Goal: Transaction & Acquisition: Purchase product/service

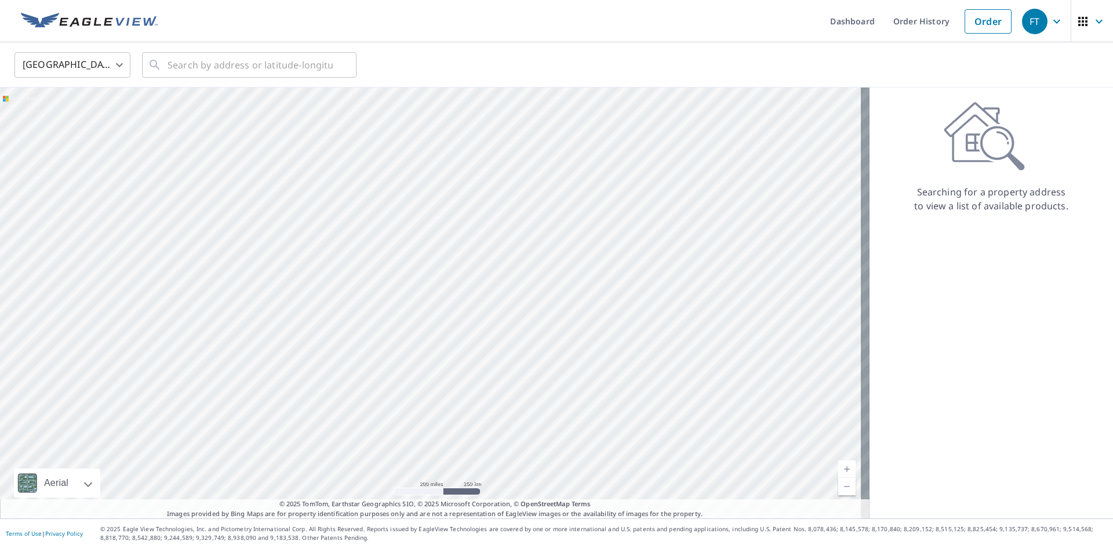
click at [119, 66] on body "FT FT Dashboard Order History Order FT United States US ​ ​ Aerial Road A stand…" at bounding box center [556, 274] width 1113 height 548
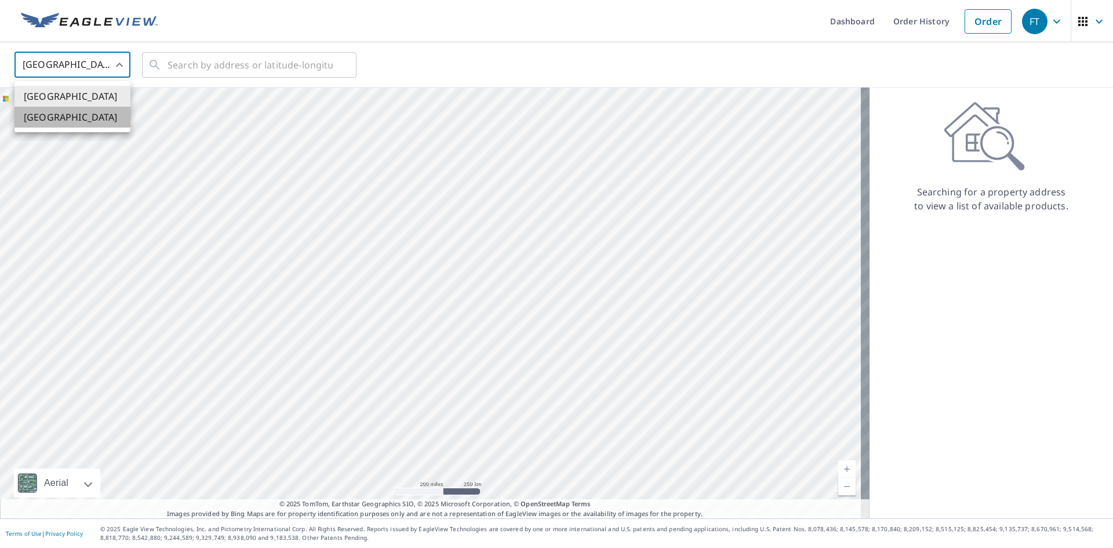
click at [70, 117] on li "[GEOGRAPHIC_DATA]" at bounding box center [72, 117] width 116 height 21
type input "CA"
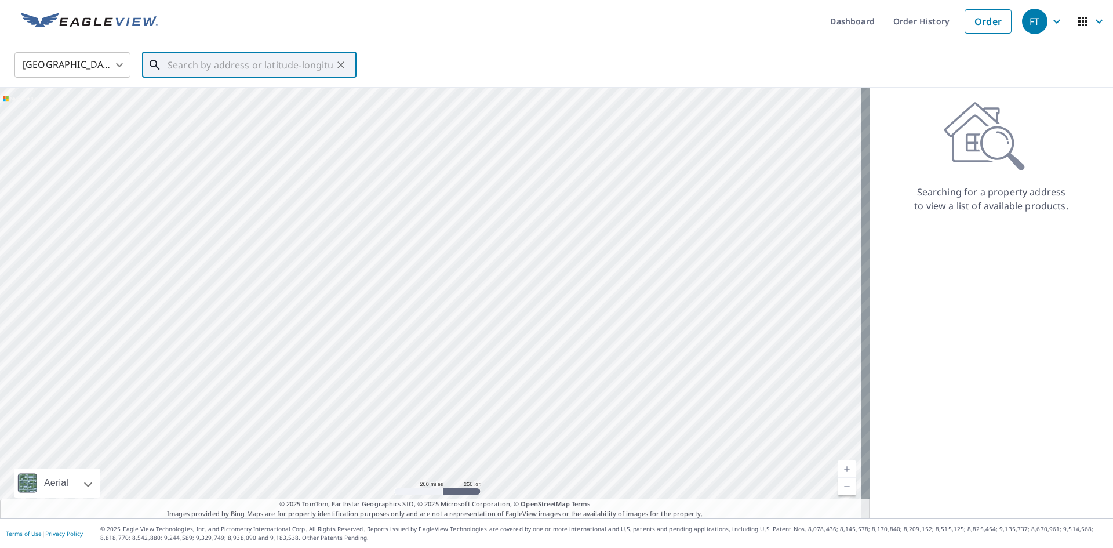
click at [198, 70] on input "text" at bounding box center [250, 65] width 165 height 32
type input "[STREET_ADDRESS][PERSON_NAME]"
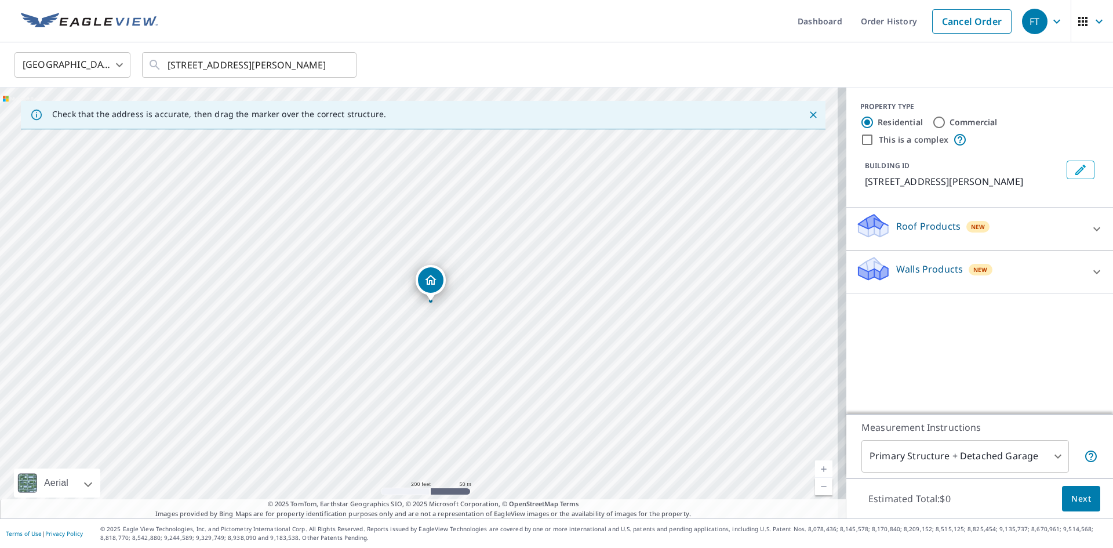
click at [896, 228] on p "Roof Products" at bounding box center [928, 226] width 64 height 14
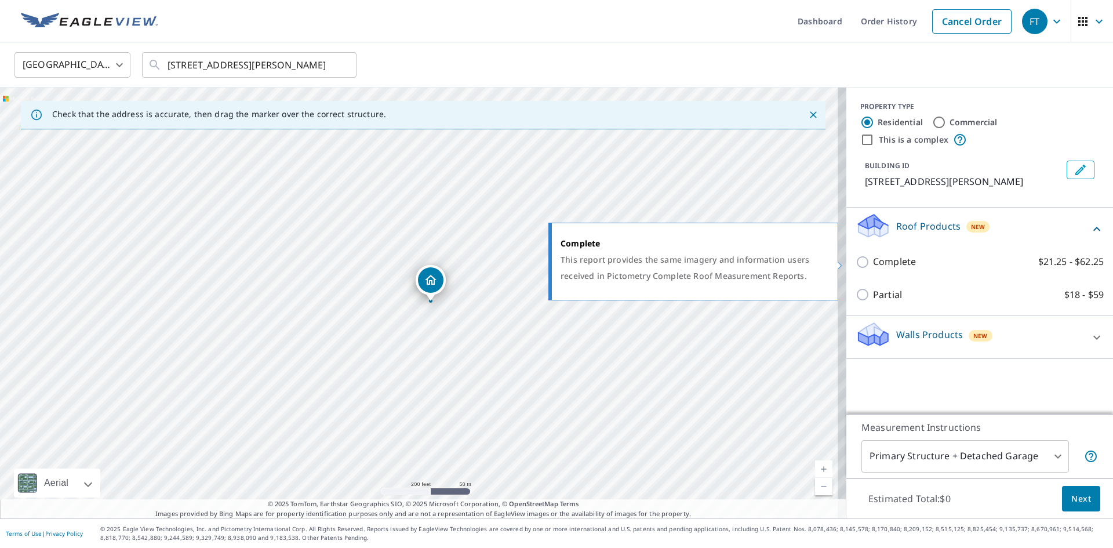
click at [856, 260] on input "Complete $21.25 - $62.25" at bounding box center [864, 262] width 17 height 14
checkbox input "true"
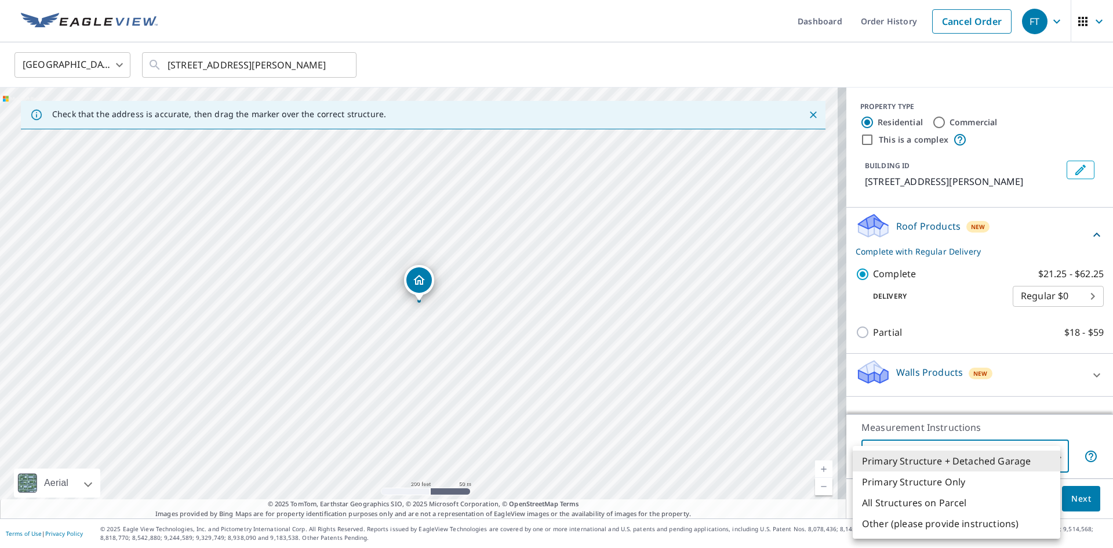
click at [1051, 454] on body "FT FT Dashboard Order History Cancel Order FT Canada CA ​ [STREET_ADDRESS][PERS…" at bounding box center [556, 274] width 1113 height 548
click at [933, 503] on li "All Structures on Parcel" at bounding box center [957, 502] width 208 height 21
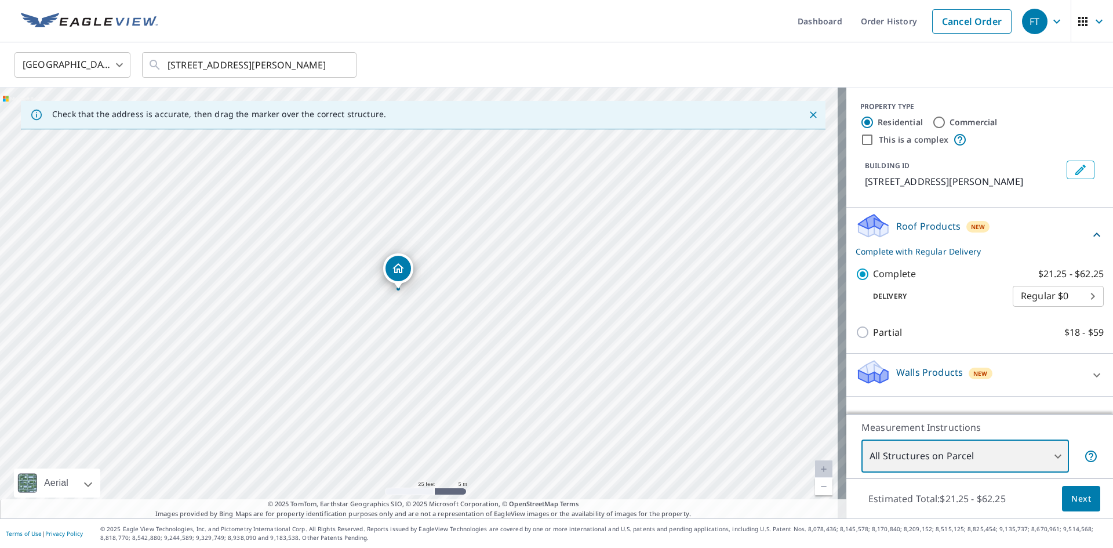
drag, startPoint x: 448, startPoint y: 372, endPoint x: 422, endPoint y: 289, distance: 87.1
click at [422, 289] on div "[STREET_ADDRESS][PERSON_NAME]" at bounding box center [423, 303] width 846 height 431
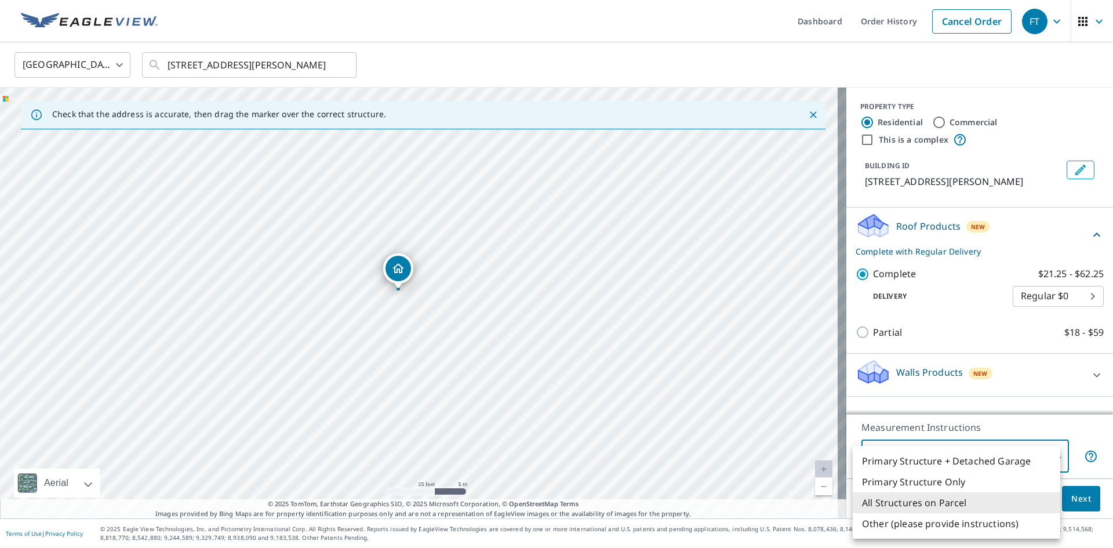
click at [1051, 455] on body "FT FT Dashboard Order History Cancel Order FT Canada CA ​ [STREET_ADDRESS][PERS…" at bounding box center [556, 274] width 1113 height 548
click at [967, 484] on li "Primary Structure Only" at bounding box center [957, 481] width 208 height 21
type input "2"
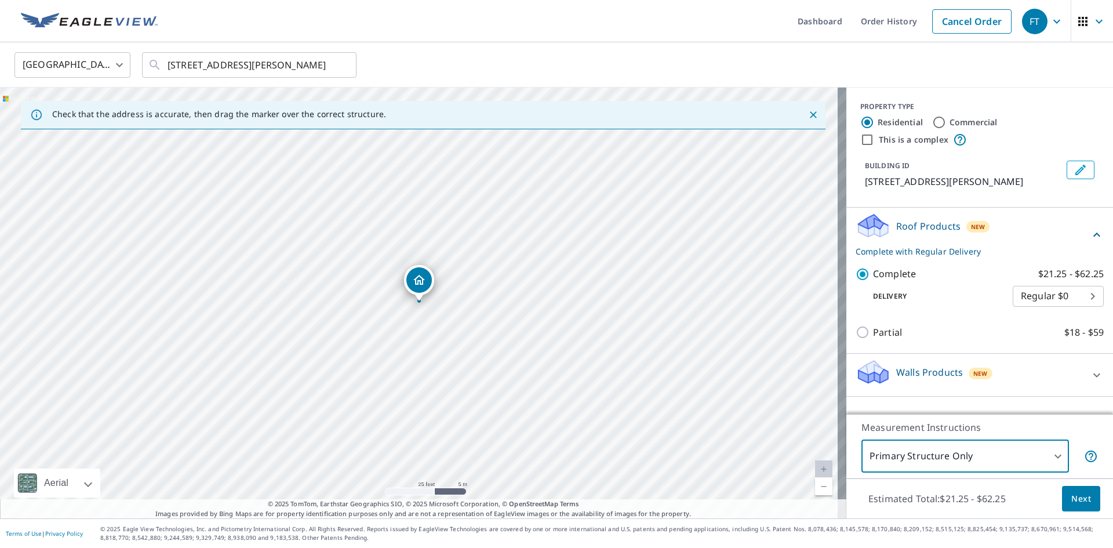
click at [1071, 496] on span "Next" at bounding box center [1081, 499] width 20 height 14
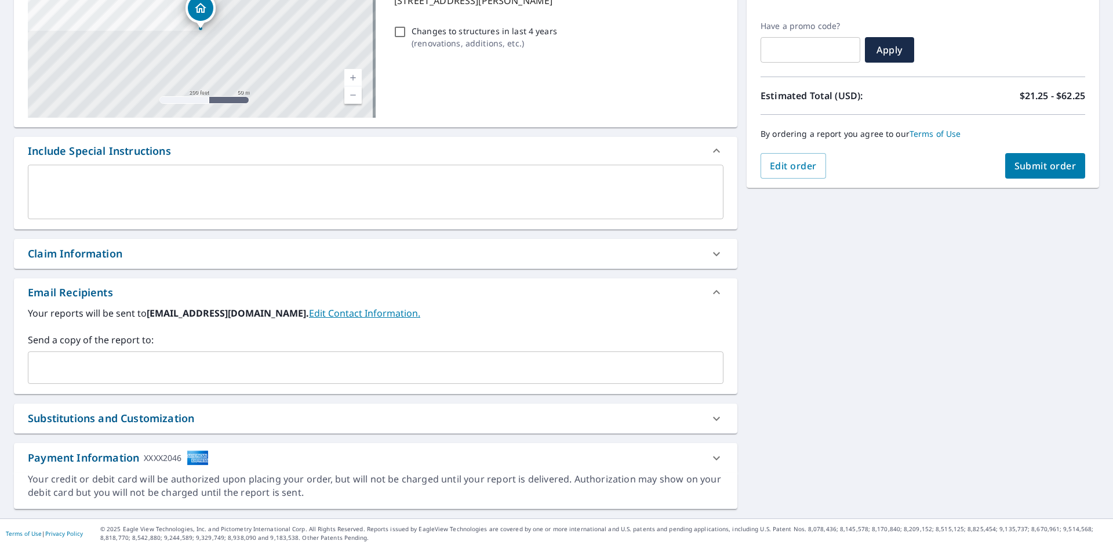
scroll to position [182, 0]
click at [193, 360] on input "text" at bounding box center [367, 368] width 668 height 22
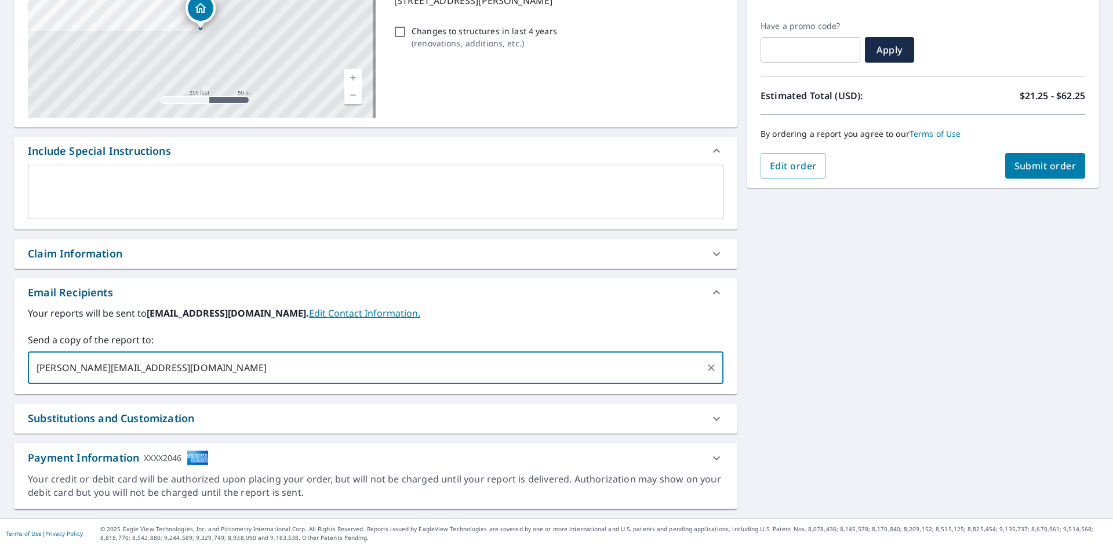
click at [123, 367] on input "[PERSON_NAME][EMAIL_ADDRESS][DOMAIN_NAME]" at bounding box center [367, 368] width 668 height 22
type input "[PERSON_NAME][EMAIL_ADDRESS][DOMAIN_NAME]"
click at [149, 370] on input "[PERSON_NAME][EMAIL_ADDRESS][DOMAIN_NAME]" at bounding box center [367, 368] width 668 height 22
type input "[PERSON_NAME][EMAIL_ADDRESS][DOMAIN_NAME]"
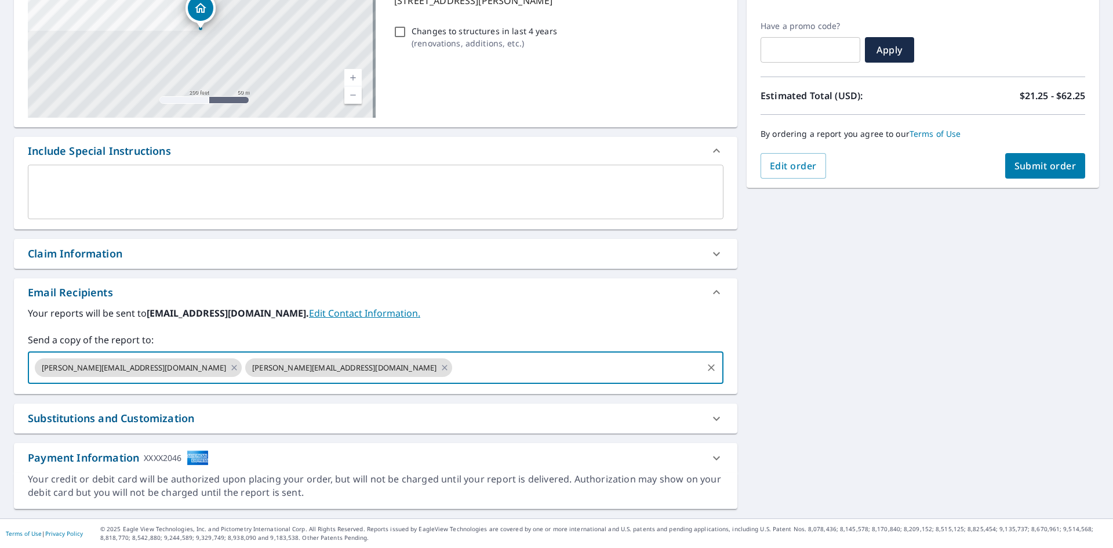
click at [1015, 168] on span "Submit order" at bounding box center [1046, 165] width 62 height 13
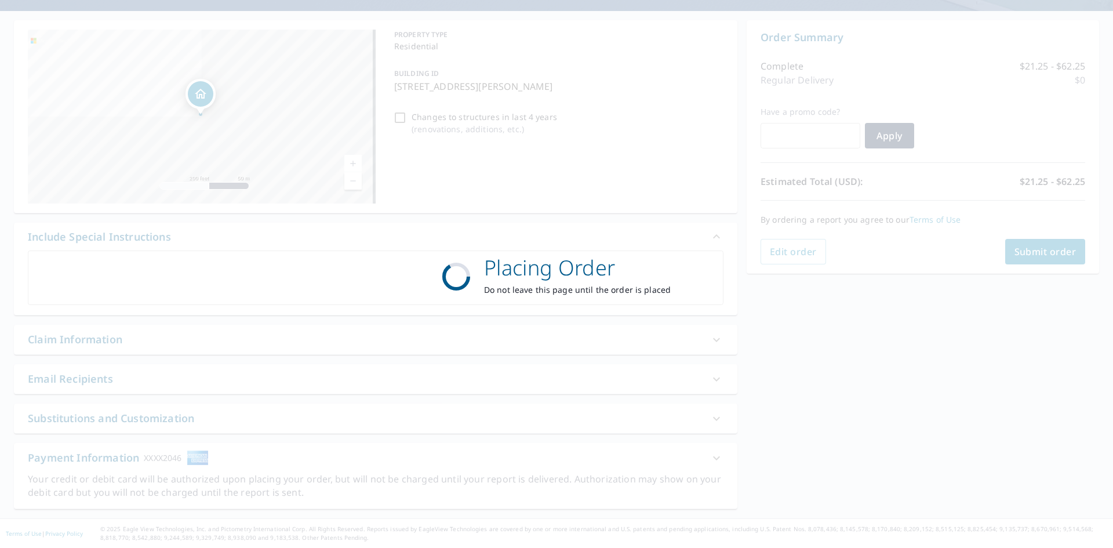
scroll to position [96, 0]
